Goal: Navigation & Orientation: Find specific page/section

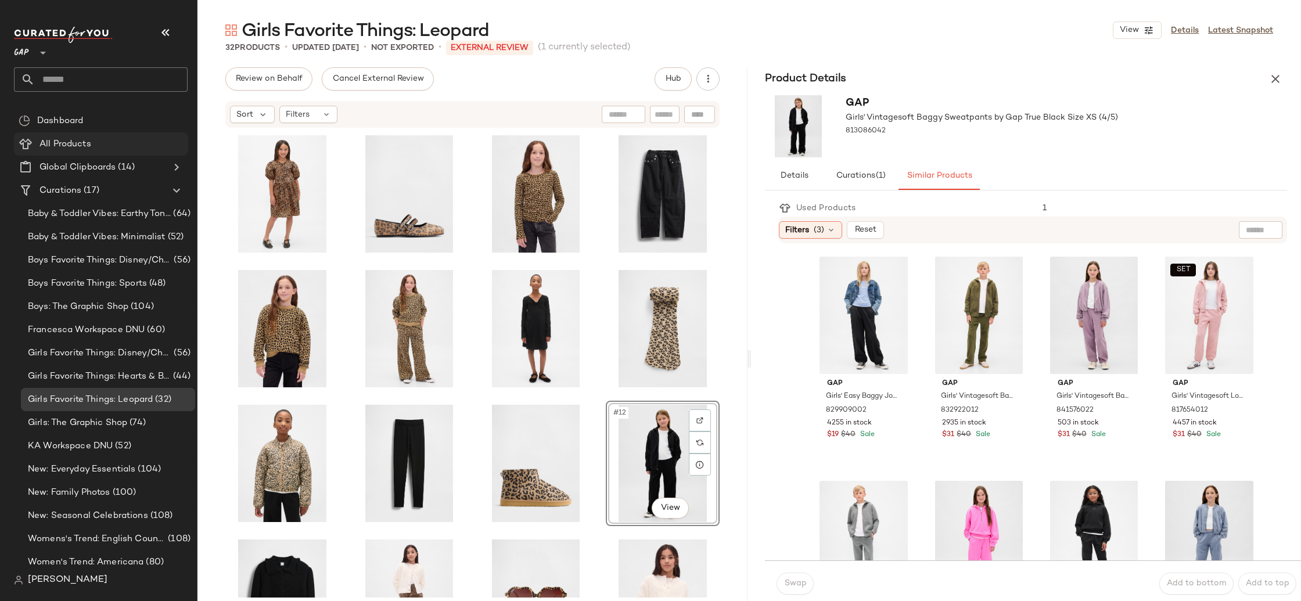
scroll to position [418, 0]
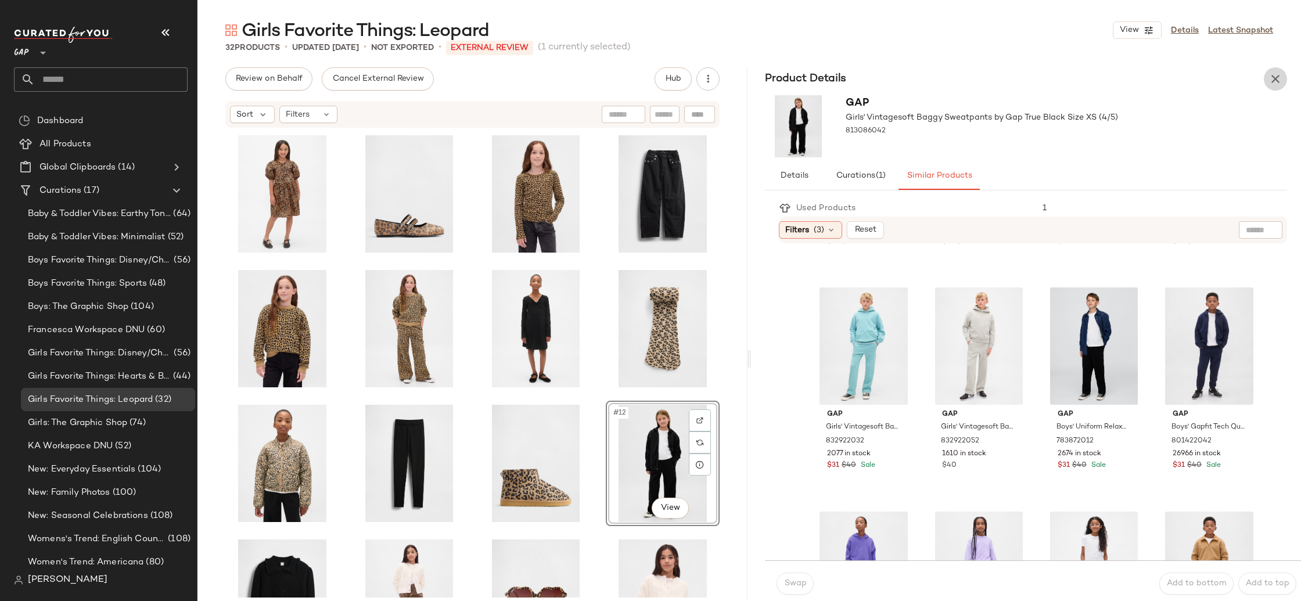
drag, startPoint x: 1281, startPoint y: 80, endPoint x: 1271, endPoint y: 81, distance: 9.3
click at [1280, 80] on icon "button" at bounding box center [1275, 79] width 14 height 14
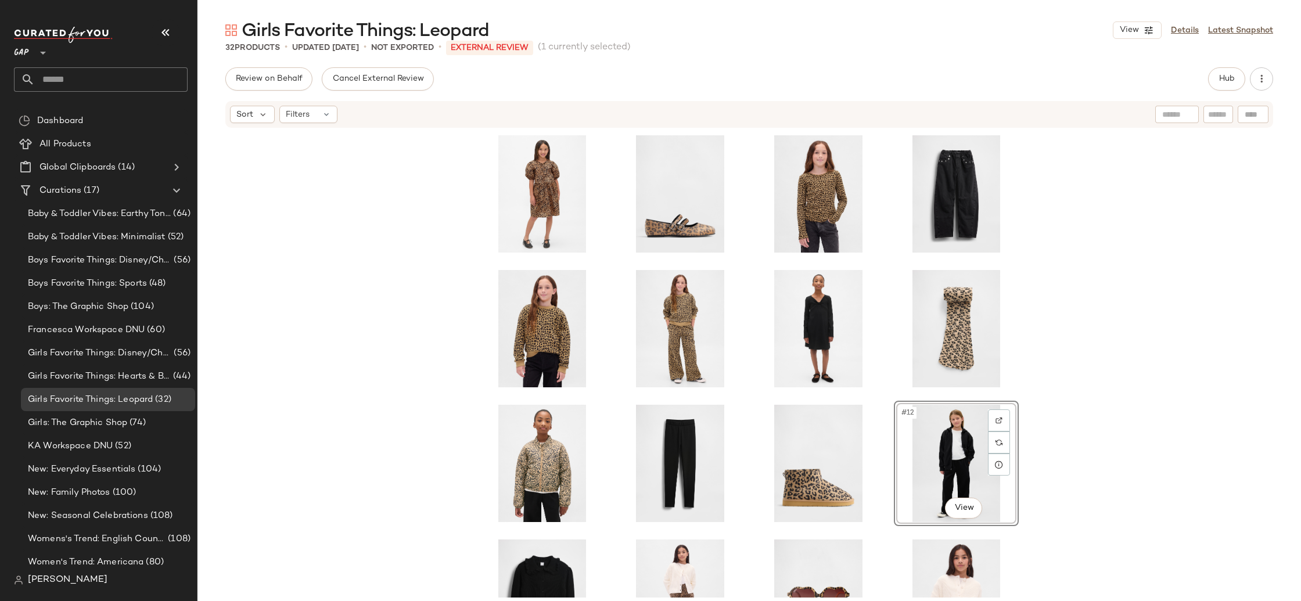
click at [1271, 81] on div "Review on Behalf Cancel External Review Hub Sort Filters #12 View" at bounding box center [748, 358] width 1103 height 583
click at [87, 366] on div "Girls Favorite Things: Hearts & Bows (44)" at bounding box center [108, 376] width 174 height 23
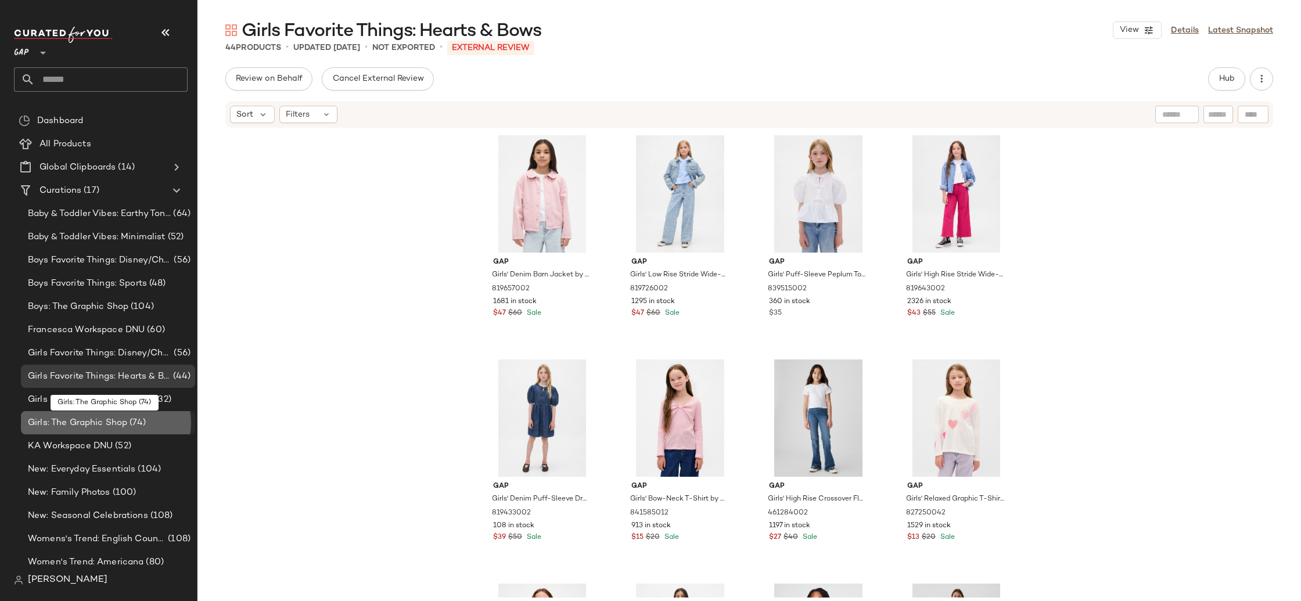
click at [116, 420] on span "Girls: The Graphic Shop" at bounding box center [77, 422] width 99 height 13
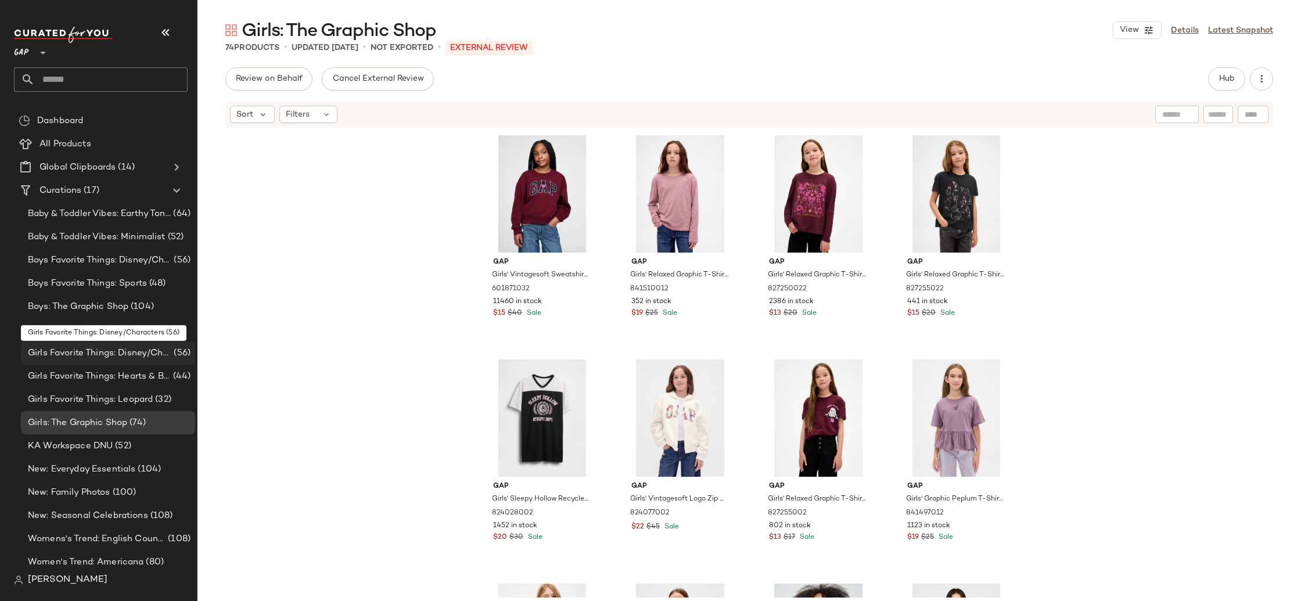
click at [116, 351] on span "Girls Favorite Things: Disney/Characters" at bounding box center [99, 353] width 143 height 13
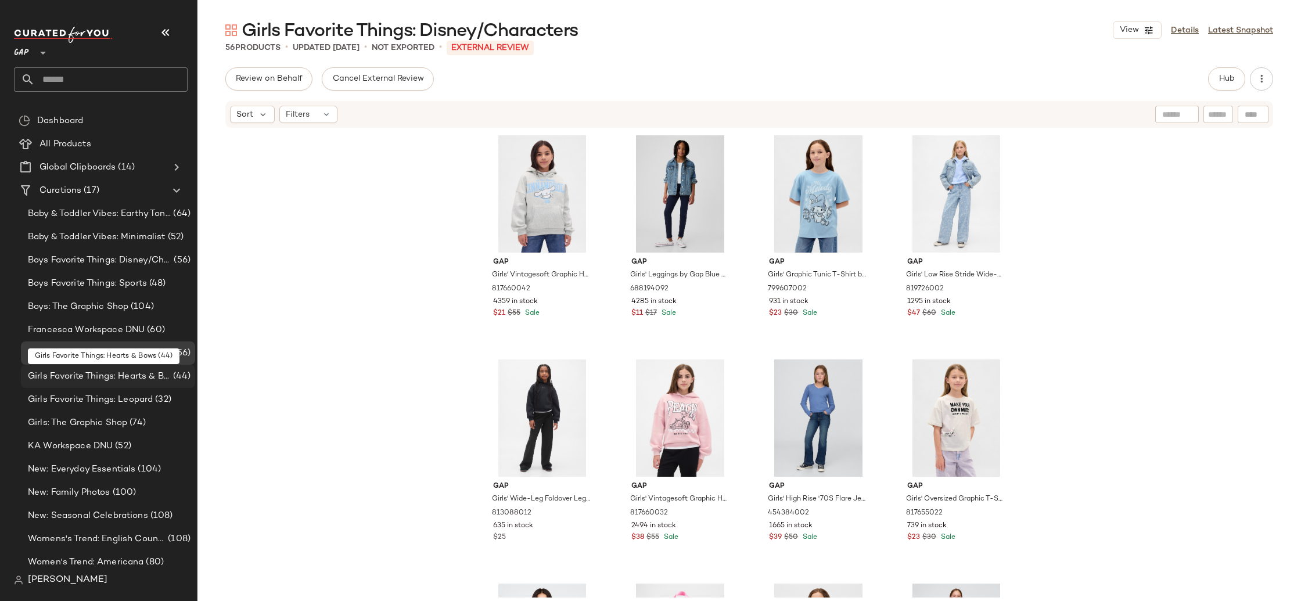
click at [120, 377] on span "Girls Favorite Things: Hearts & Bows" at bounding box center [99, 376] width 143 height 13
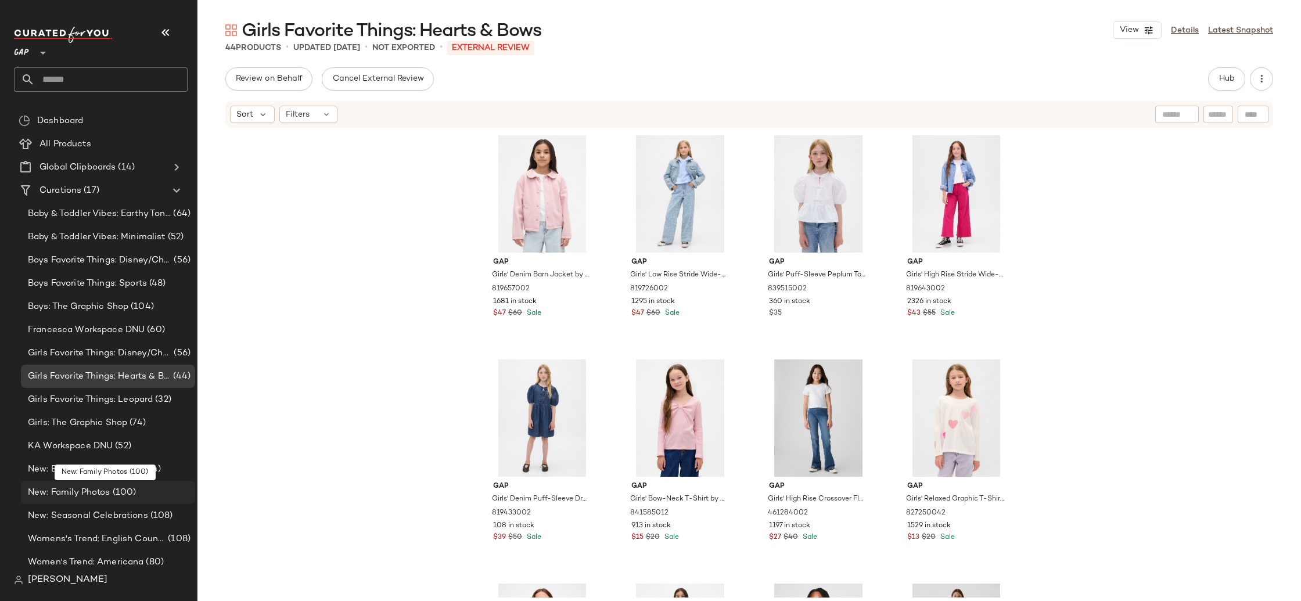
click at [123, 487] on span "(100)" at bounding box center [123, 492] width 26 height 13
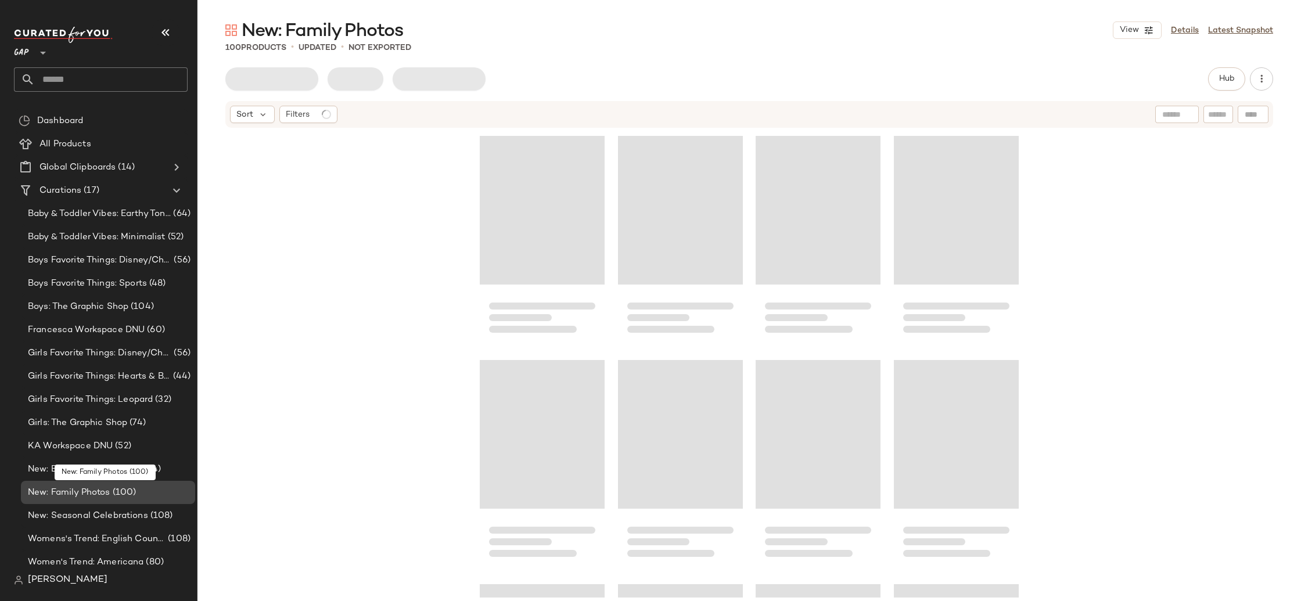
scroll to position [28, 0]
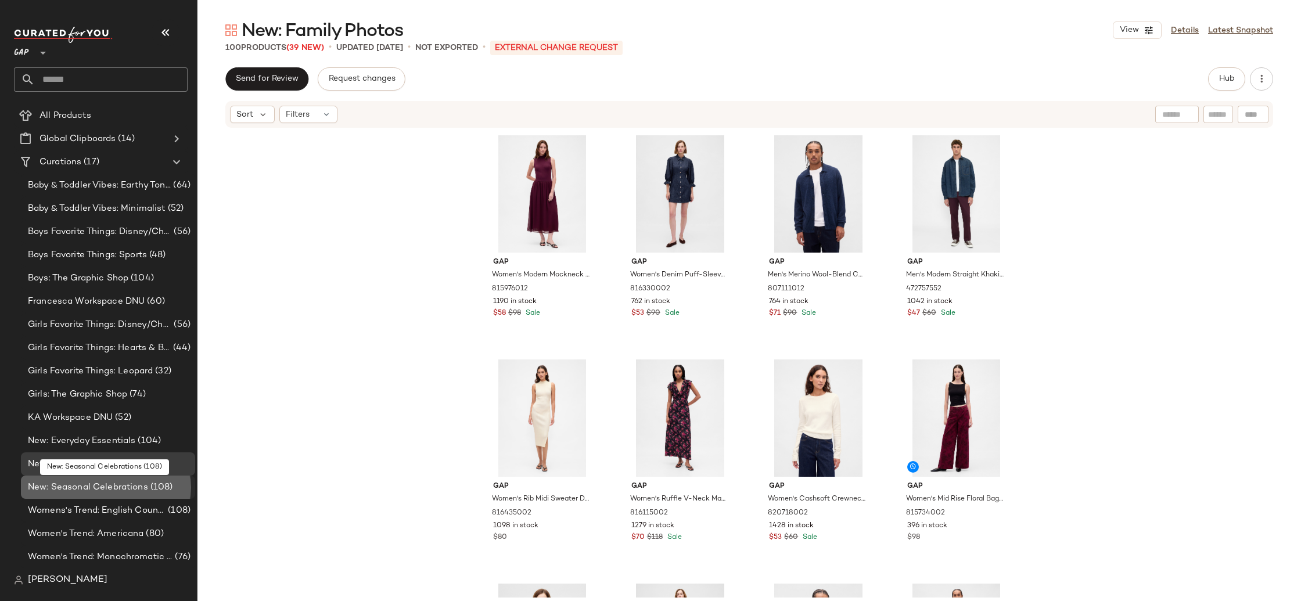
click at [125, 486] on span "New: Seasonal Celebrations" at bounding box center [88, 487] width 120 height 13
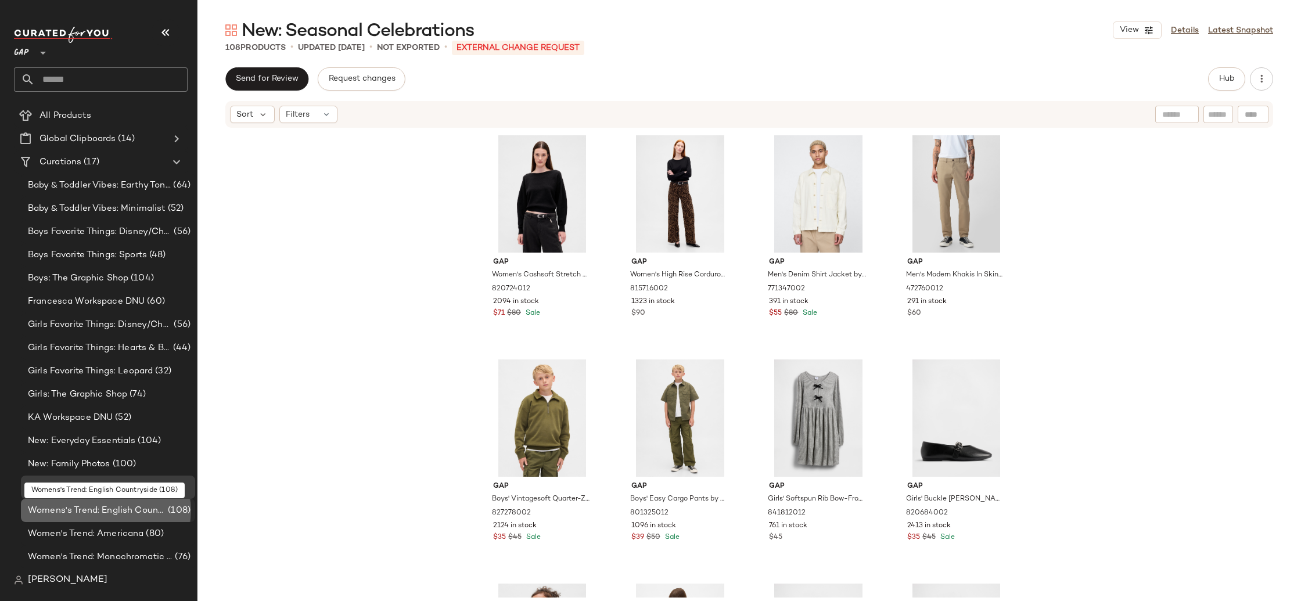
click at [150, 515] on span "Womens's Trend: English Countryside" at bounding box center [97, 510] width 138 height 13
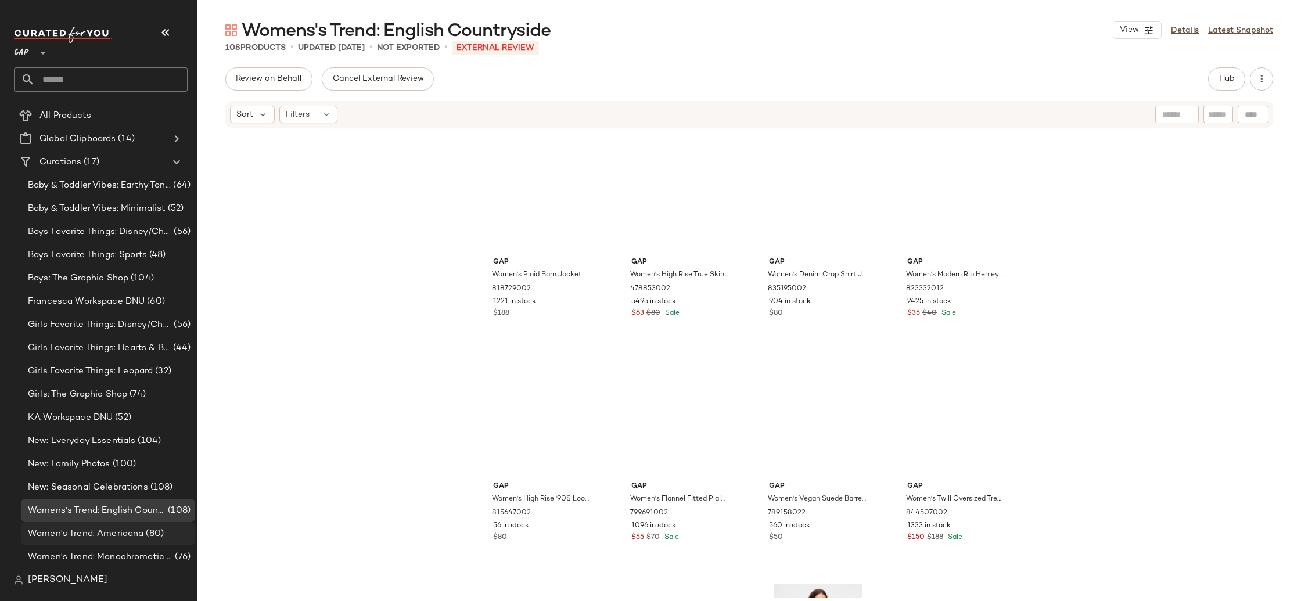
click at [163, 529] on div "Women's Trend: Americana (80)" at bounding box center [107, 533] width 166 height 13
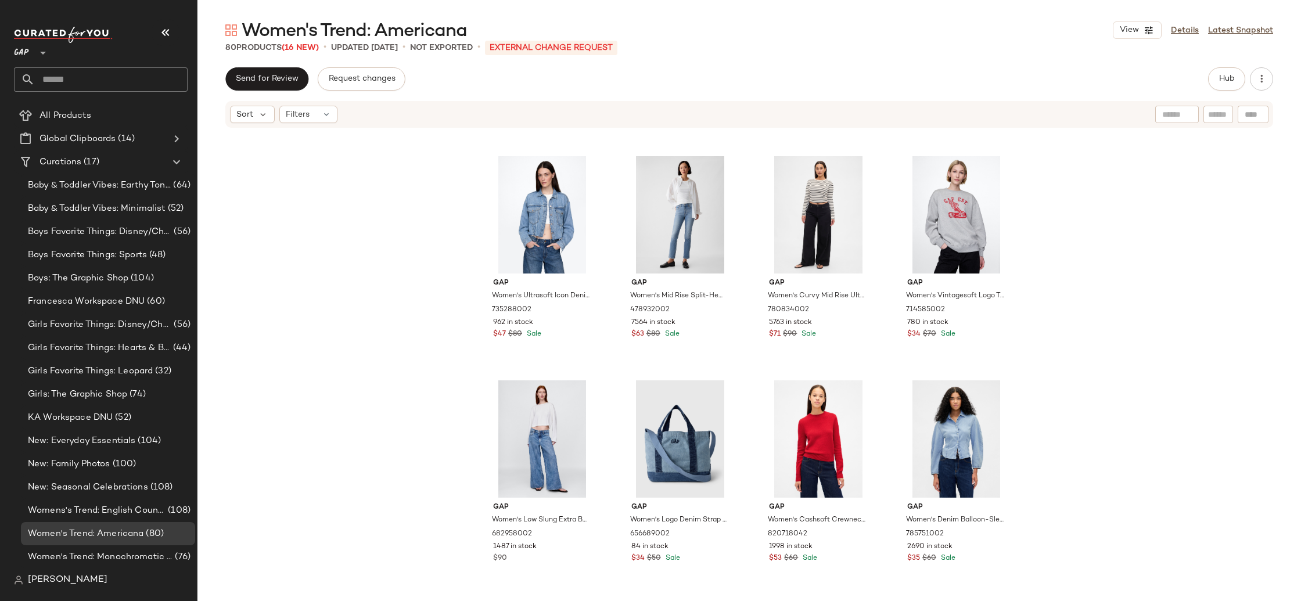
scroll to position [1550, 0]
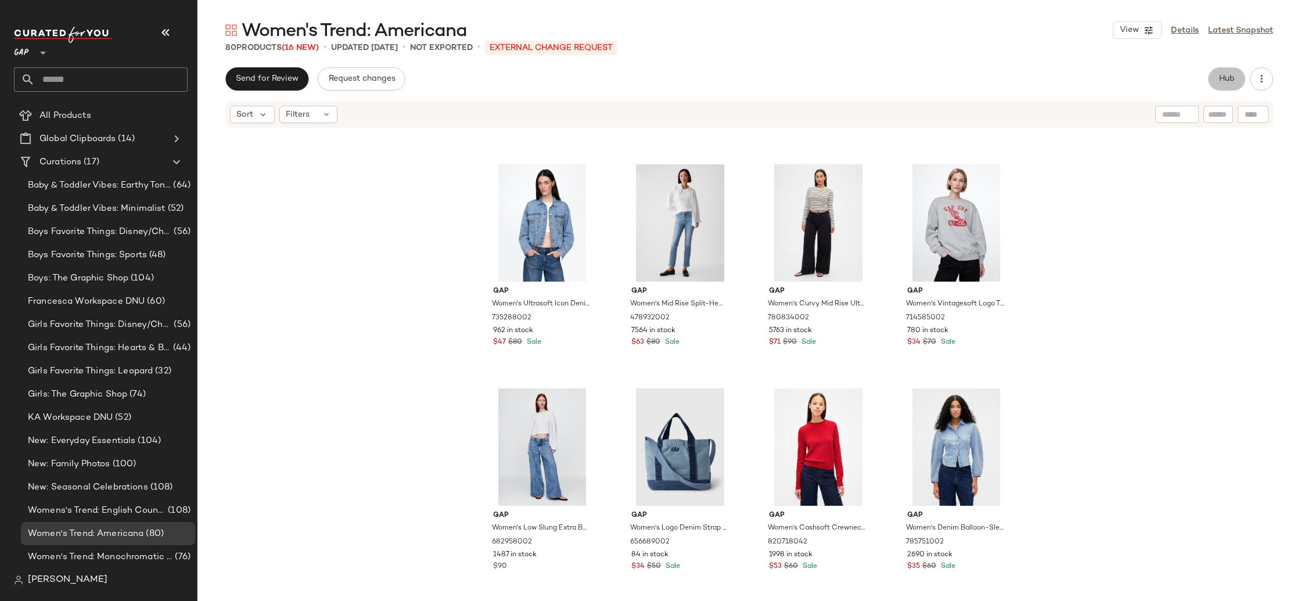
click at [1217, 79] on button "Hub" at bounding box center [1226, 78] width 37 height 23
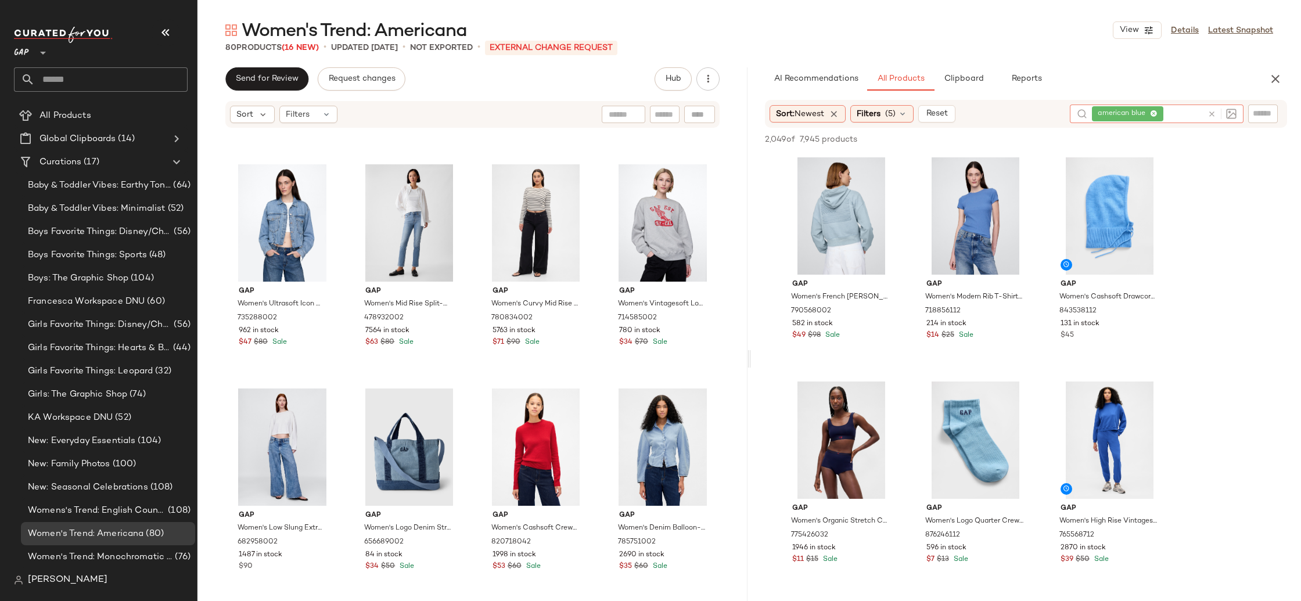
click at [1182, 113] on div "american blue" at bounding box center [1147, 114] width 111 height 19
click at [1156, 112] on icon at bounding box center [1154, 114] width 8 height 8
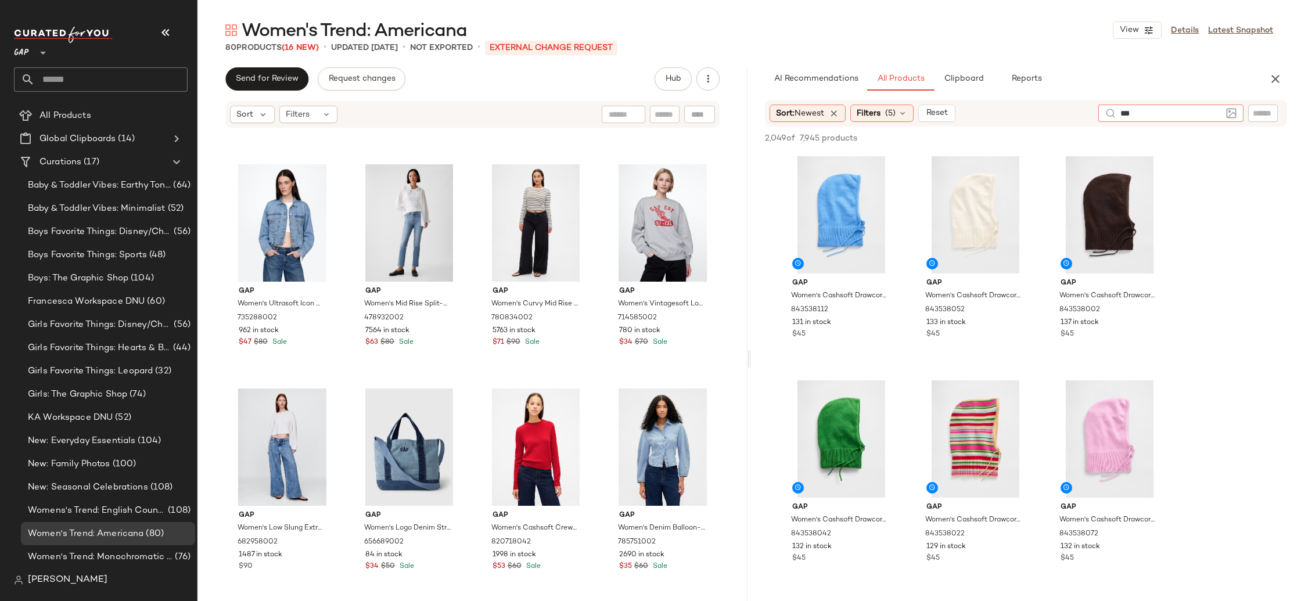
type input "****"
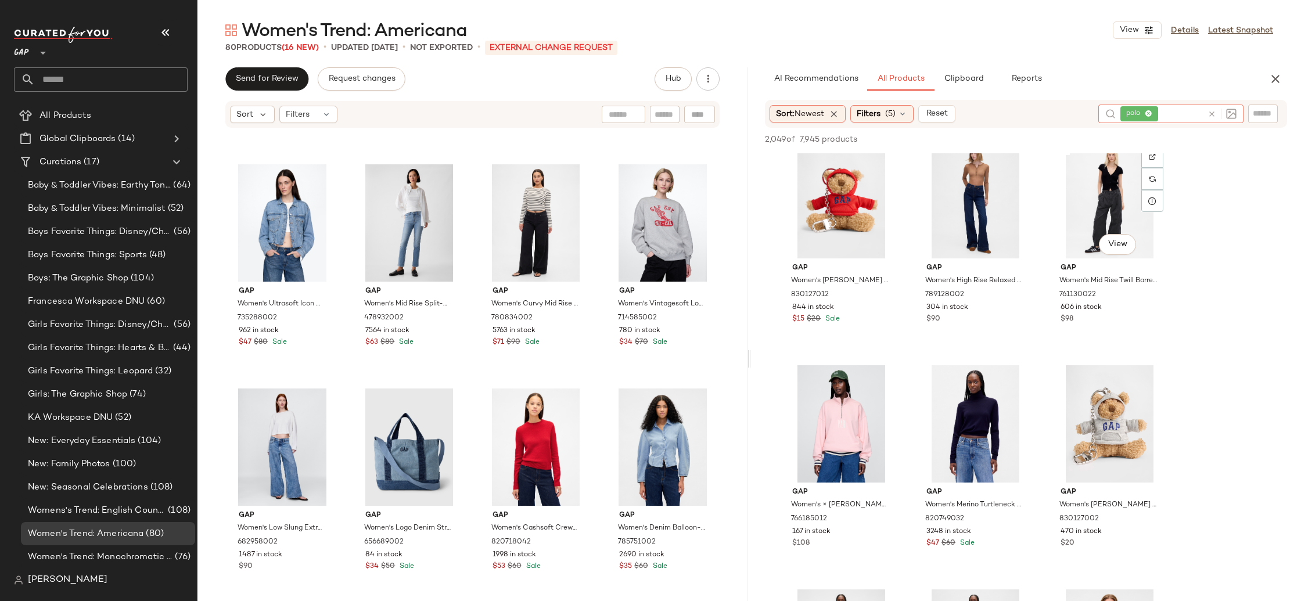
scroll to position [1139, 0]
